Goal: Transaction & Acquisition: Purchase product/service

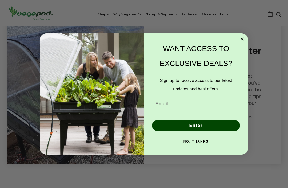
scroll to position [711, 0]
click at [243, 43] on form "WANT ACCESS TO EXCLUSIVE DEALS? Sign up to receive access to our latest updates…" at bounding box center [144, 94] width 208 height 122
click at [243, 42] on circle "Close dialog" at bounding box center [242, 39] width 6 height 6
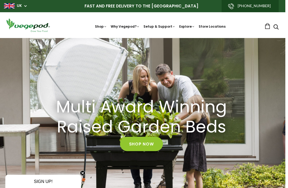
scroll to position [0, 180]
click at [141, 38] on img at bounding box center [141, 38] width 0 height 0
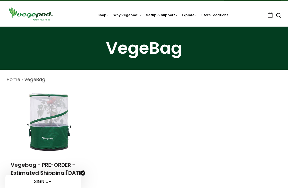
scroll to position [19, 0]
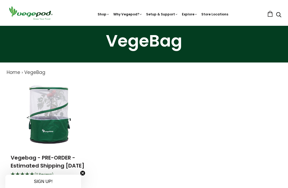
click at [51, 159] on link "Vegebag - PRE-ORDER - Estimated Shipping September 15th" at bounding box center [48, 161] width 74 height 15
